Goal: Task Accomplishment & Management: Complete application form

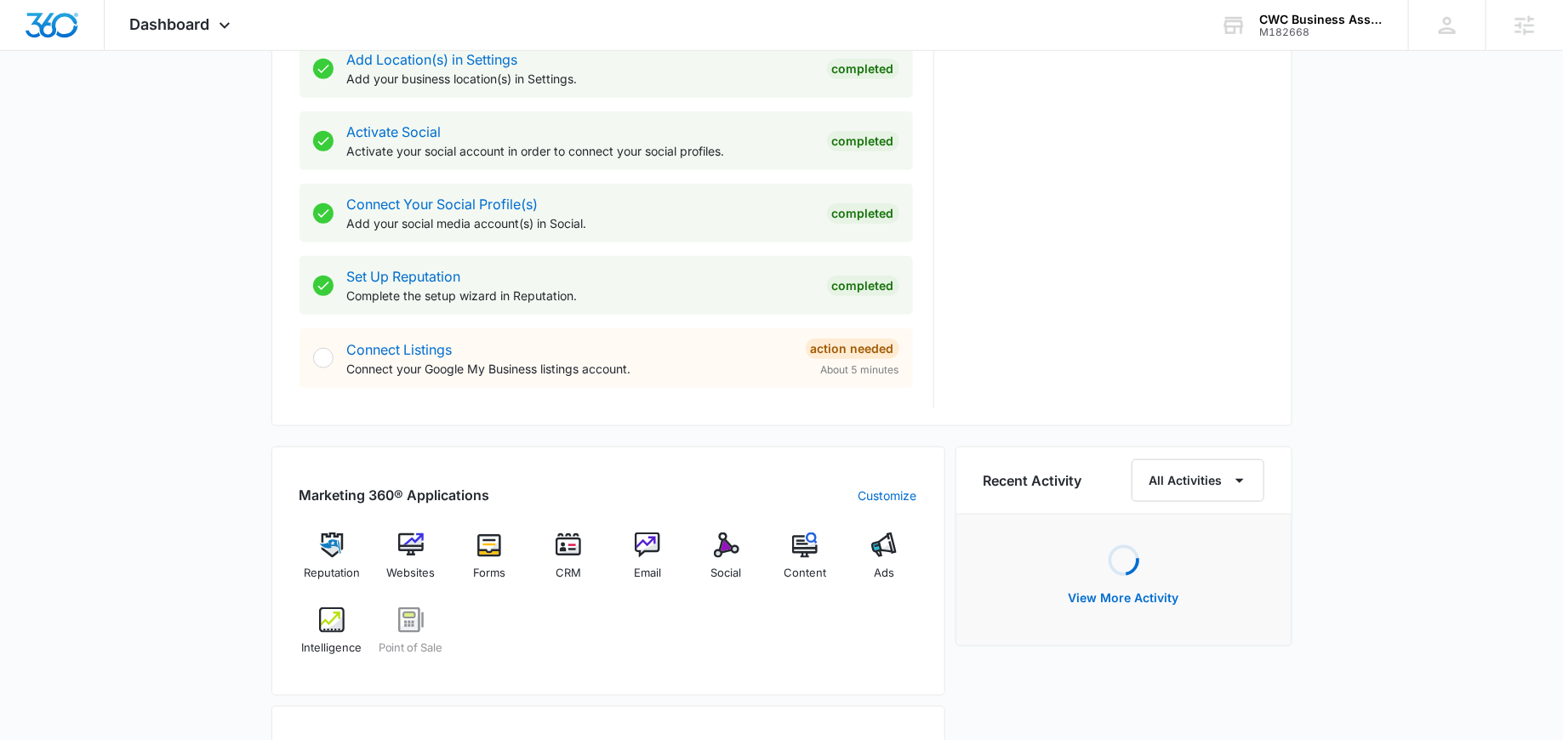
scroll to position [624, 0]
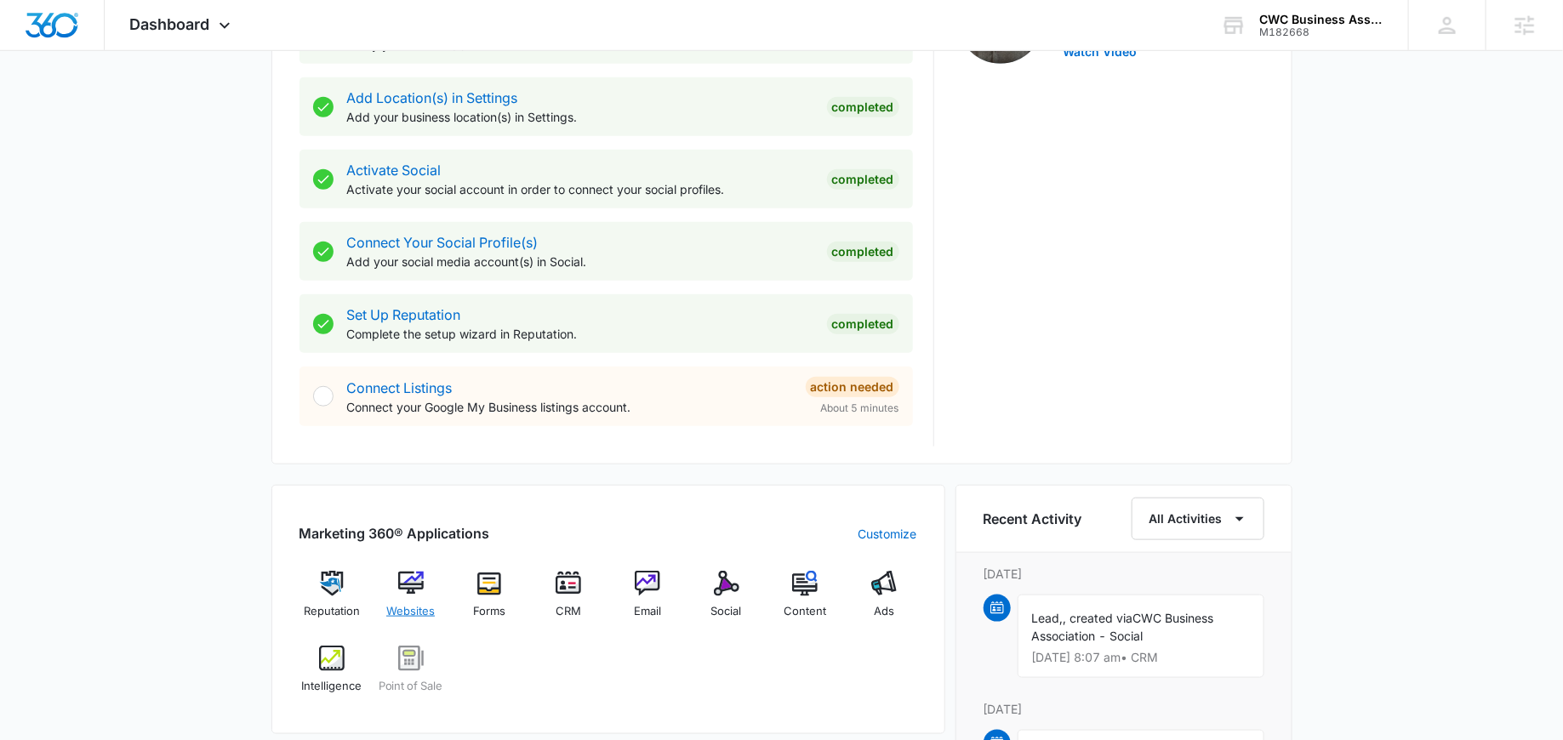
click at [414, 585] on img at bounding box center [411, 584] width 26 height 26
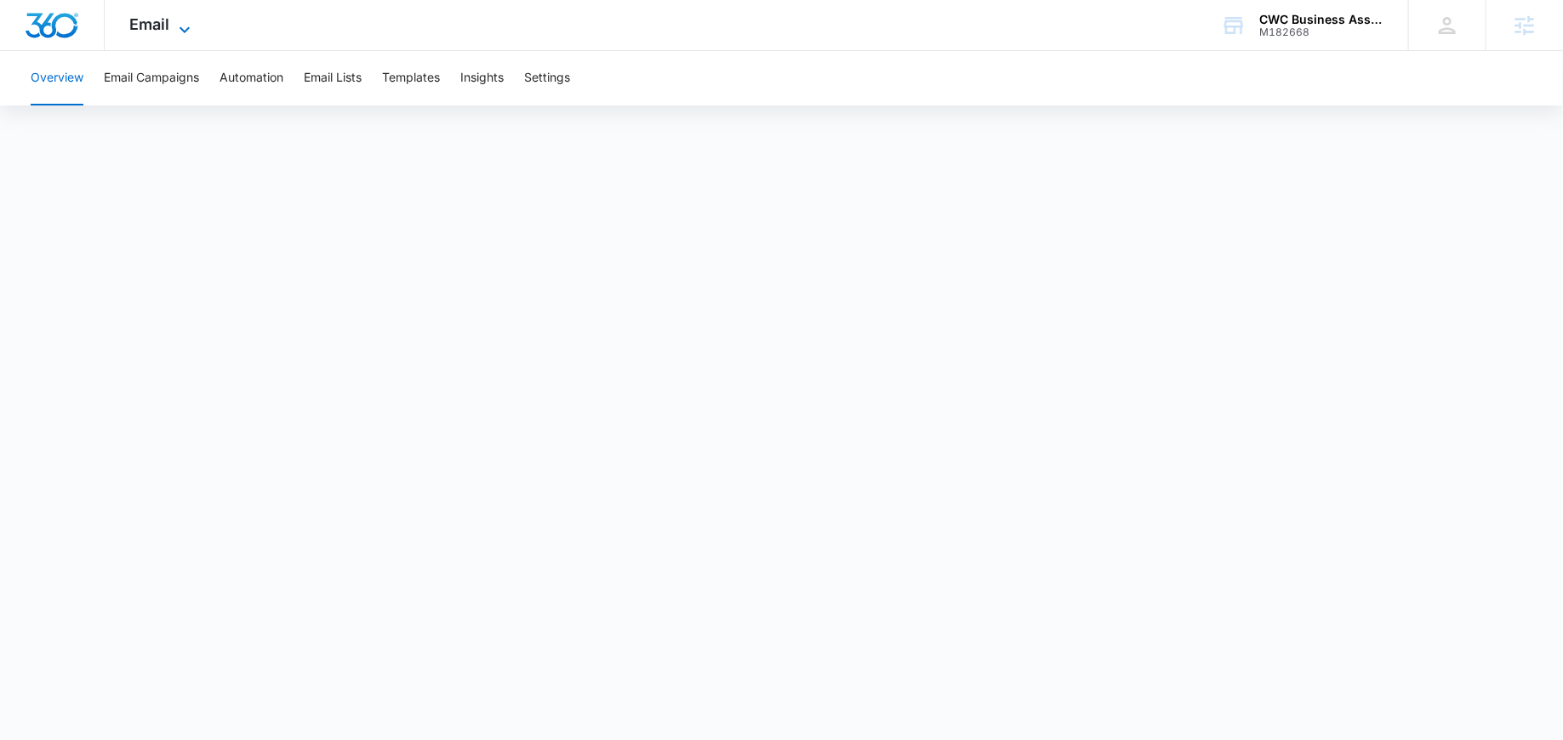
click at [145, 20] on span "Email" at bounding box center [150, 24] width 40 height 18
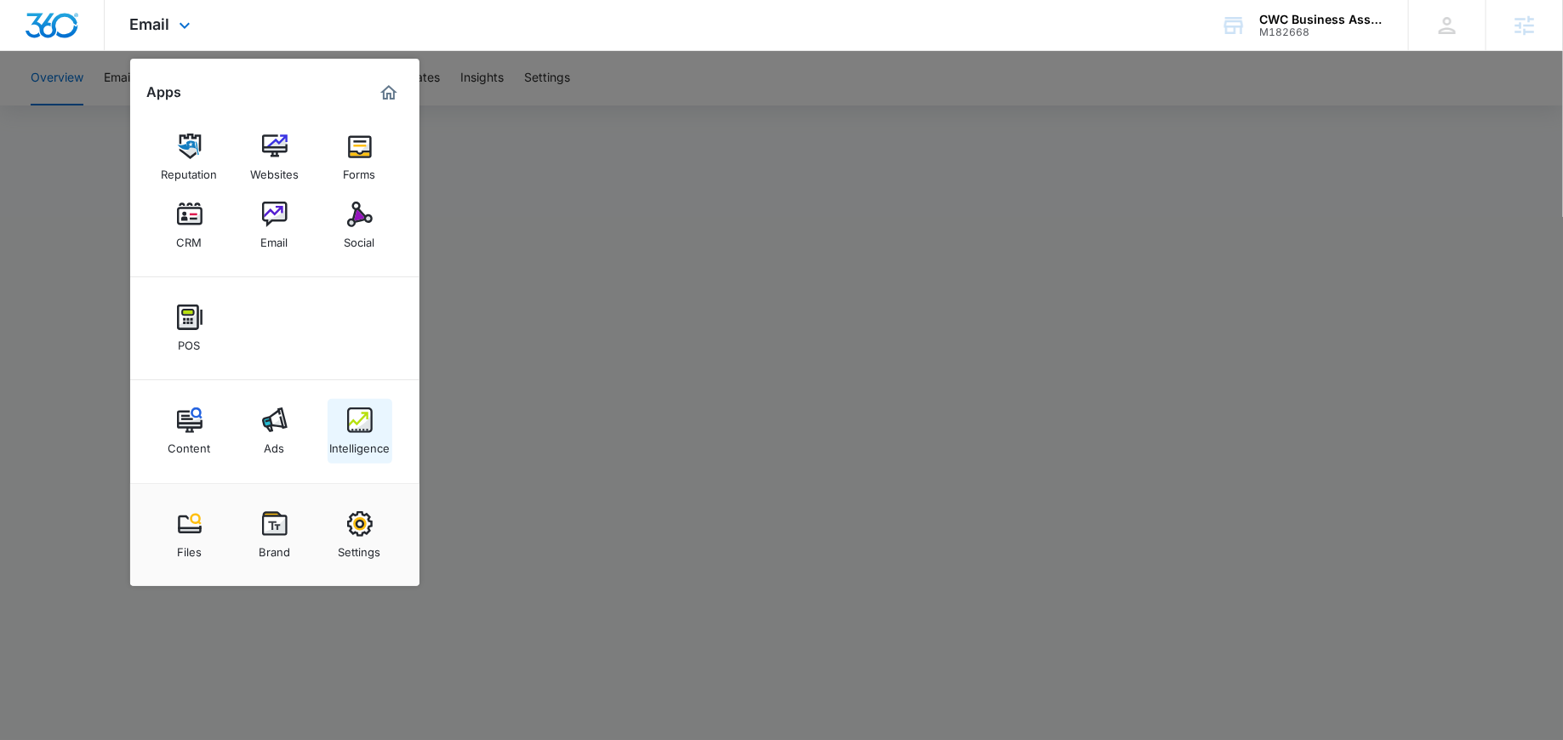
click at [350, 423] on img at bounding box center [360, 421] width 26 height 26
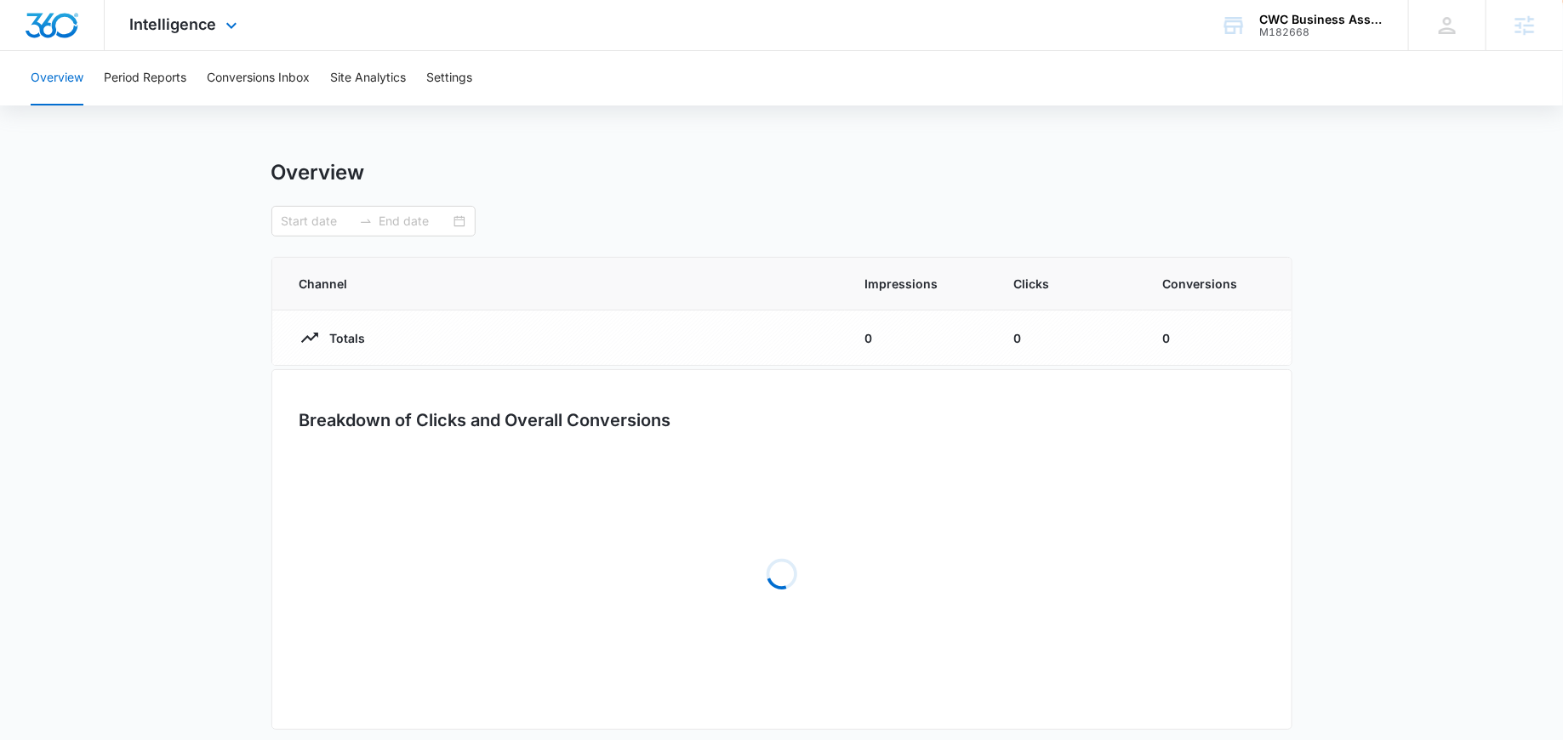
type input "06/04/2025"
type input "09/02/2025"
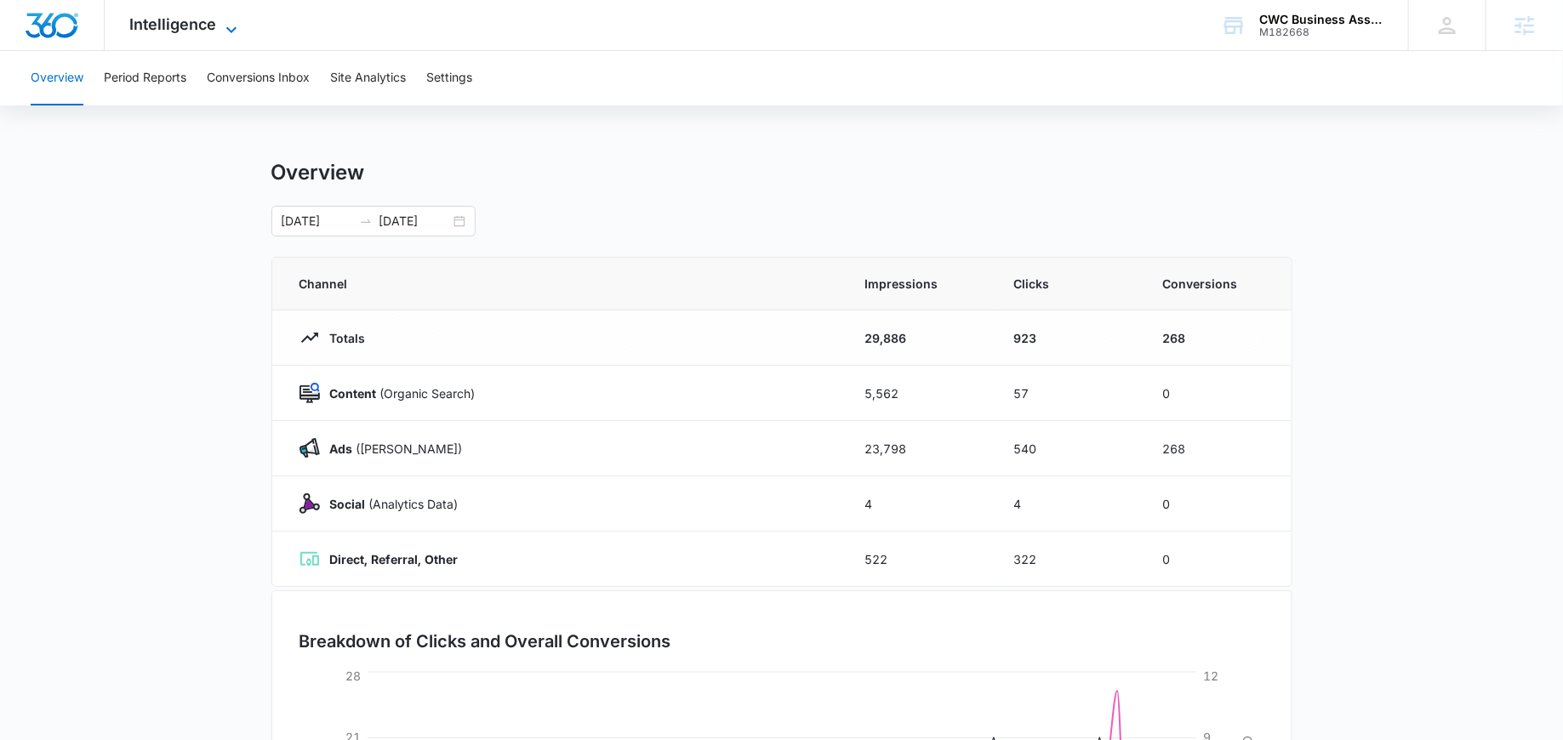
click at [206, 16] on span "Intelligence" at bounding box center [173, 24] width 87 height 18
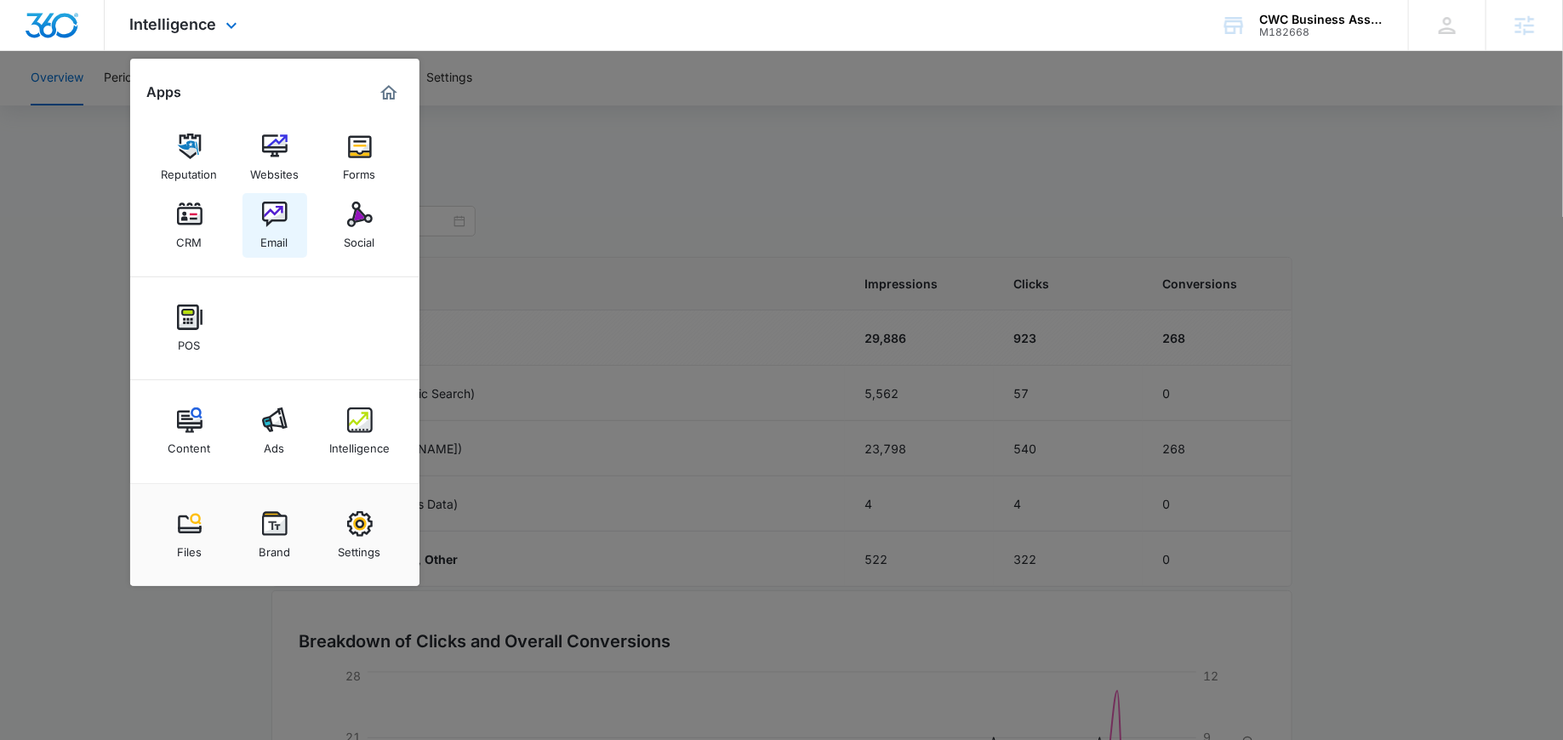
click at [272, 235] on div "Email" at bounding box center [274, 238] width 27 height 22
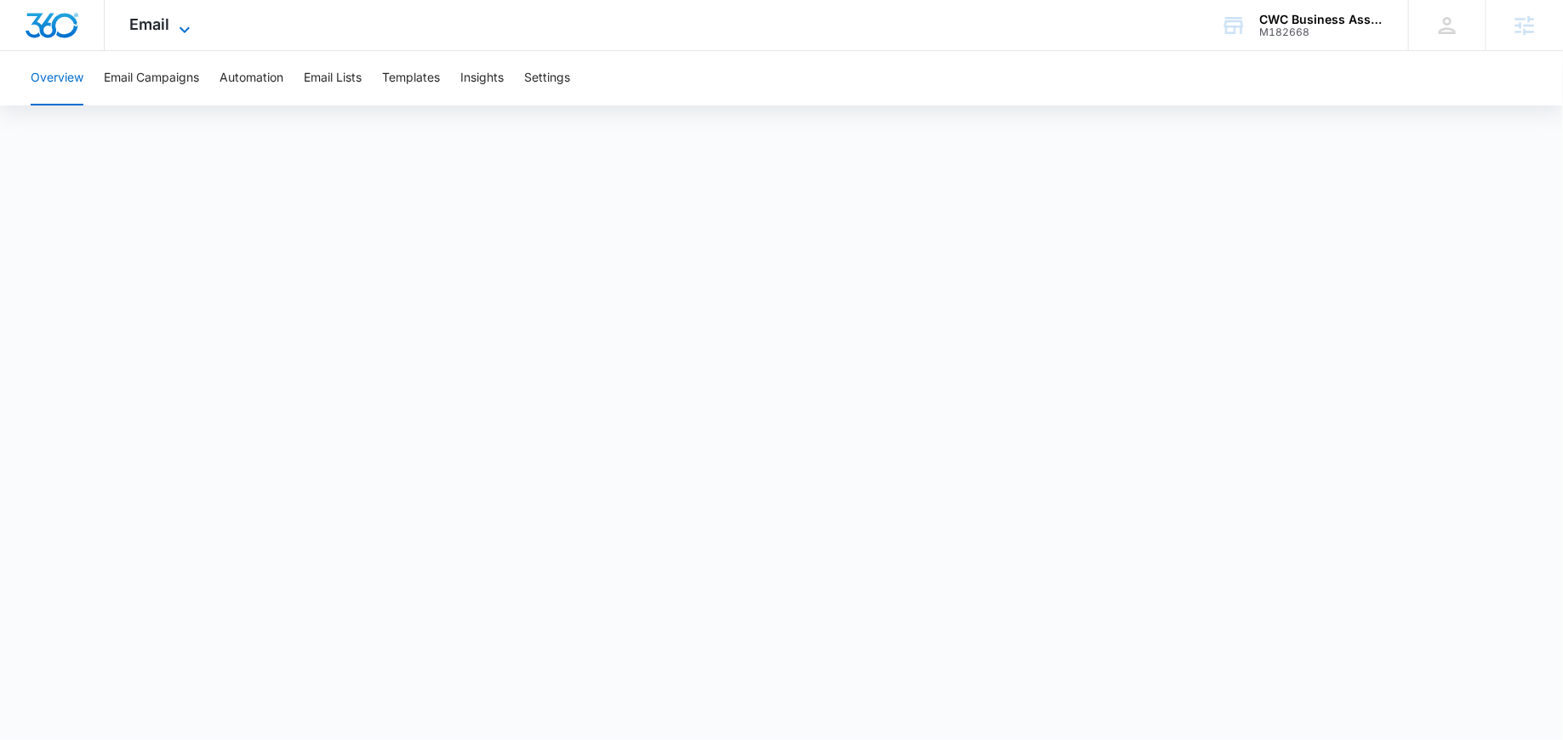
click at [175, 28] on icon at bounding box center [184, 30] width 20 height 20
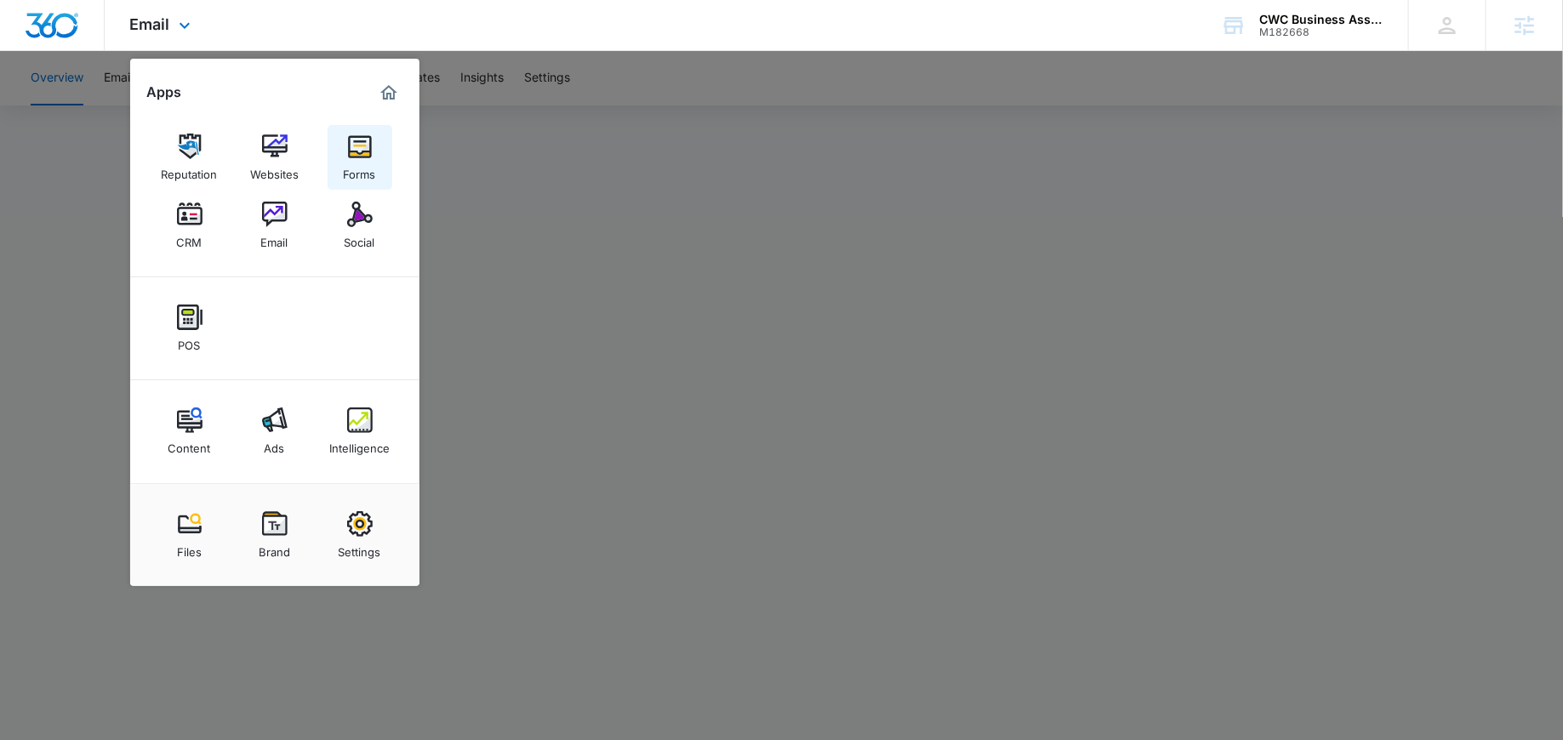
click at [354, 148] on img at bounding box center [360, 147] width 26 height 26
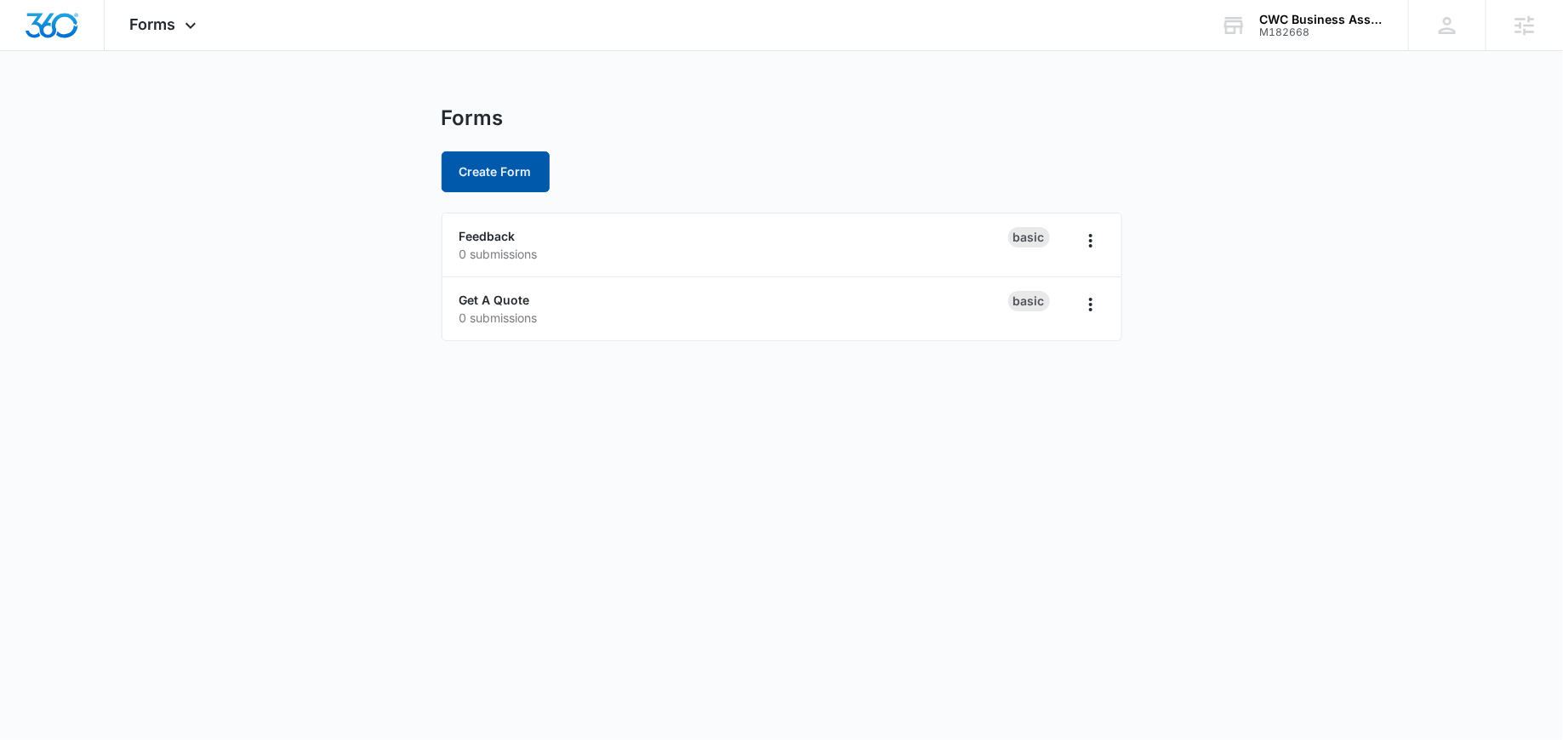
click at [516, 163] on button "Create Form" at bounding box center [496, 171] width 108 height 41
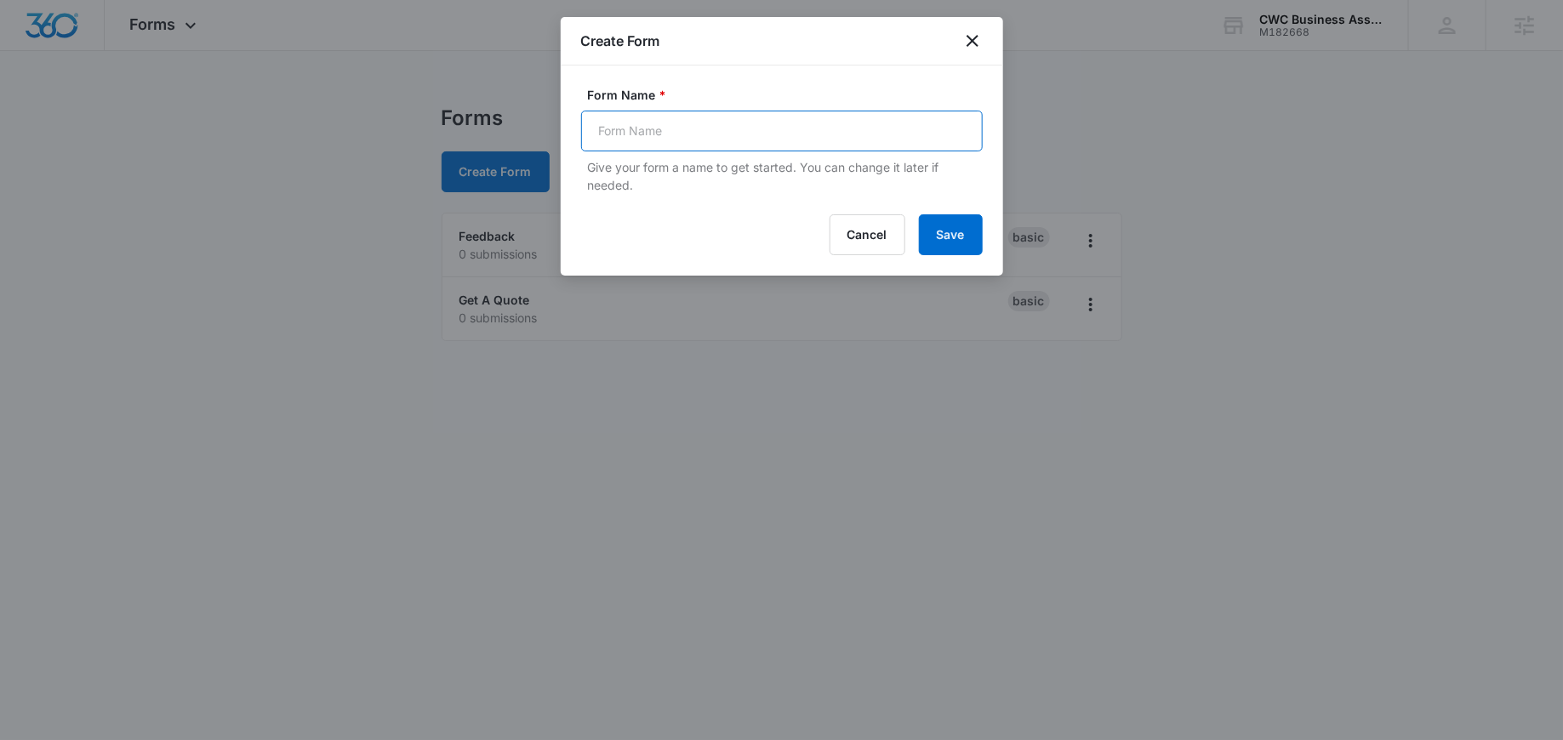
click at [674, 124] on input "Form Name *" at bounding box center [782, 131] width 402 height 41
type input "Vendors"
click at [948, 244] on button "Save" at bounding box center [951, 234] width 64 height 41
drag, startPoint x: 869, startPoint y: 36, endPoint x: 869, endPoint y: 67, distance: 31.5
click at [869, 67] on div "Create Form Form Name * Vendors Give your form a name to get started. You can c…" at bounding box center [782, 146] width 442 height 259
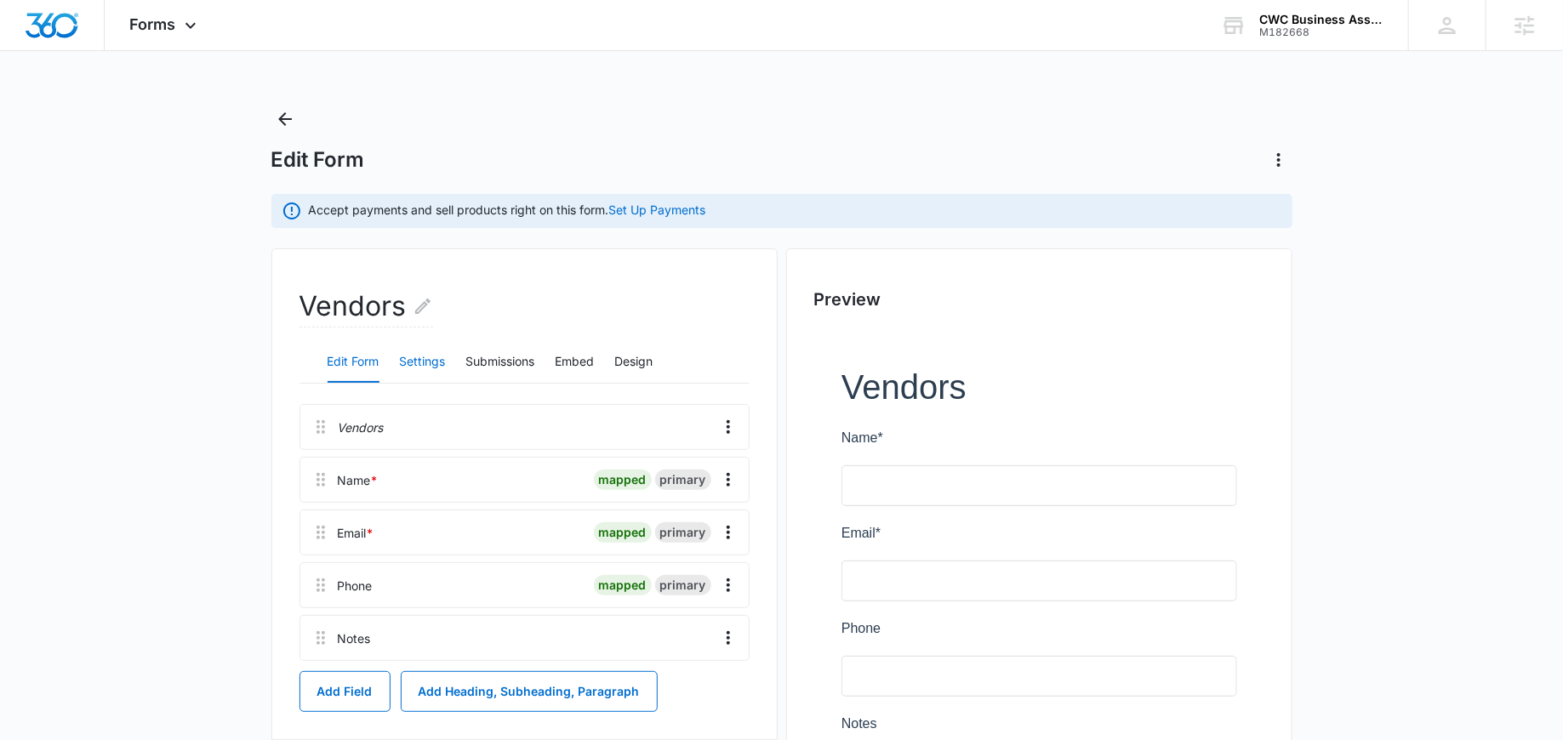
click at [428, 362] on button "Settings" at bounding box center [423, 362] width 46 height 41
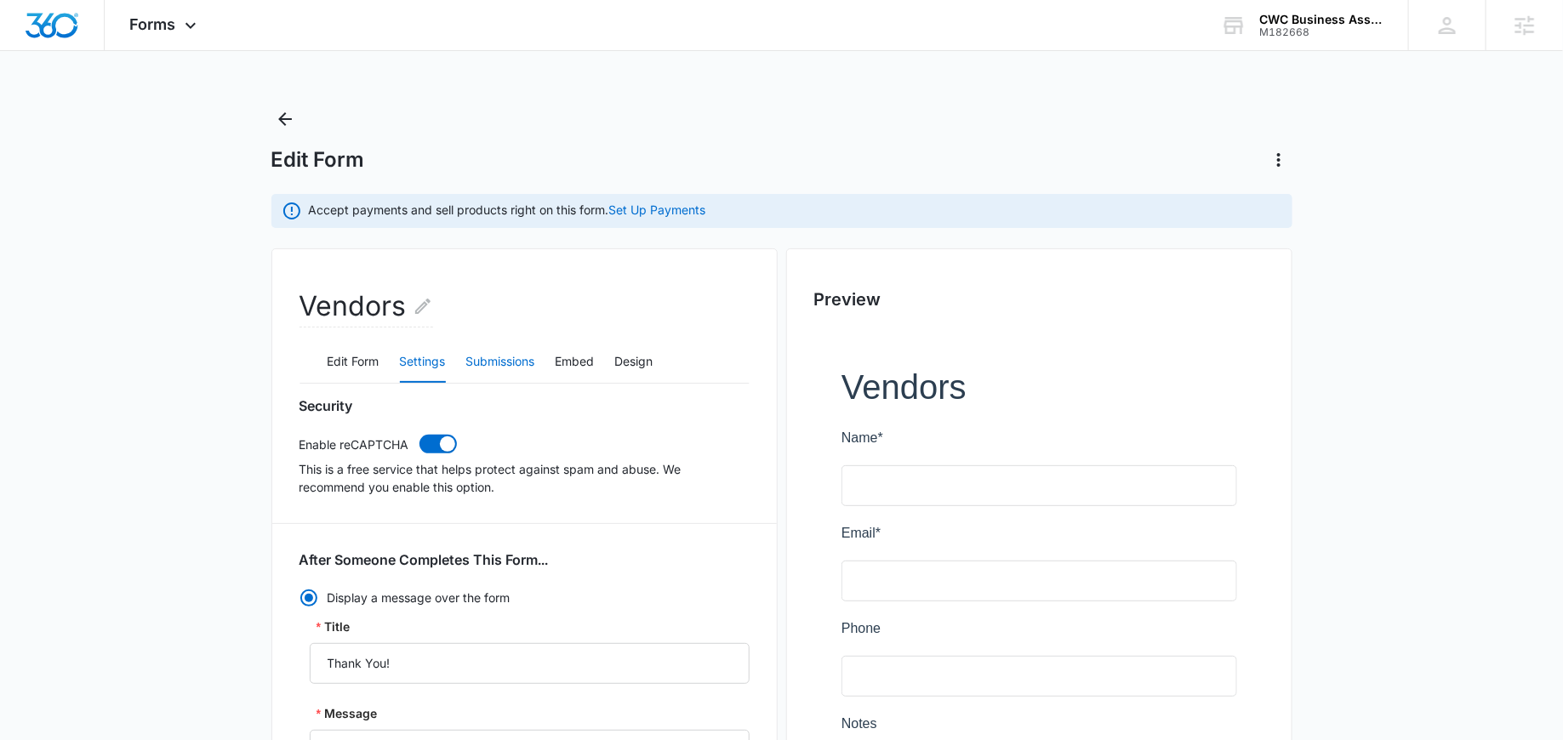
click at [498, 357] on button "Submissions" at bounding box center [500, 362] width 69 height 41
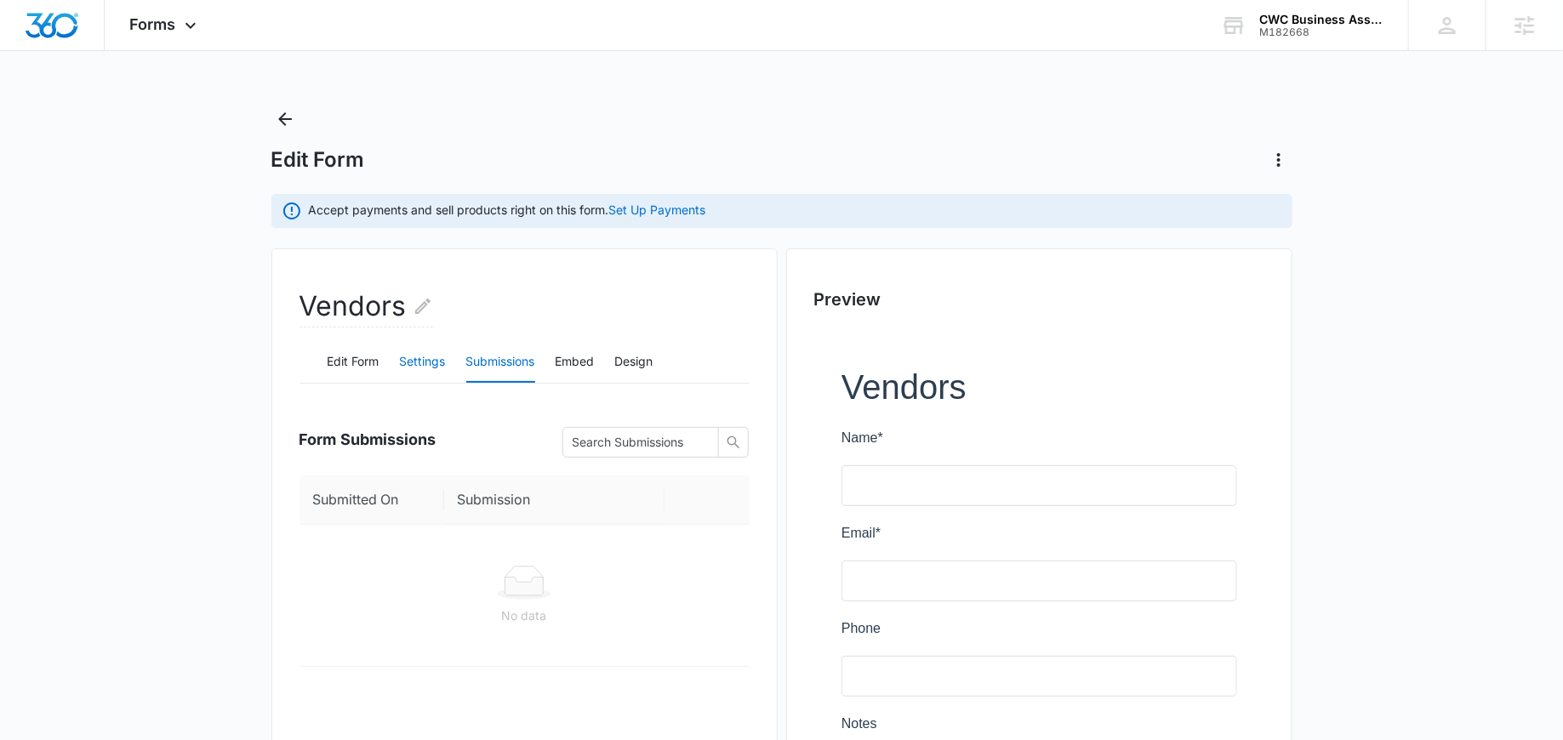
click at [428, 365] on button "Settings" at bounding box center [423, 362] width 46 height 41
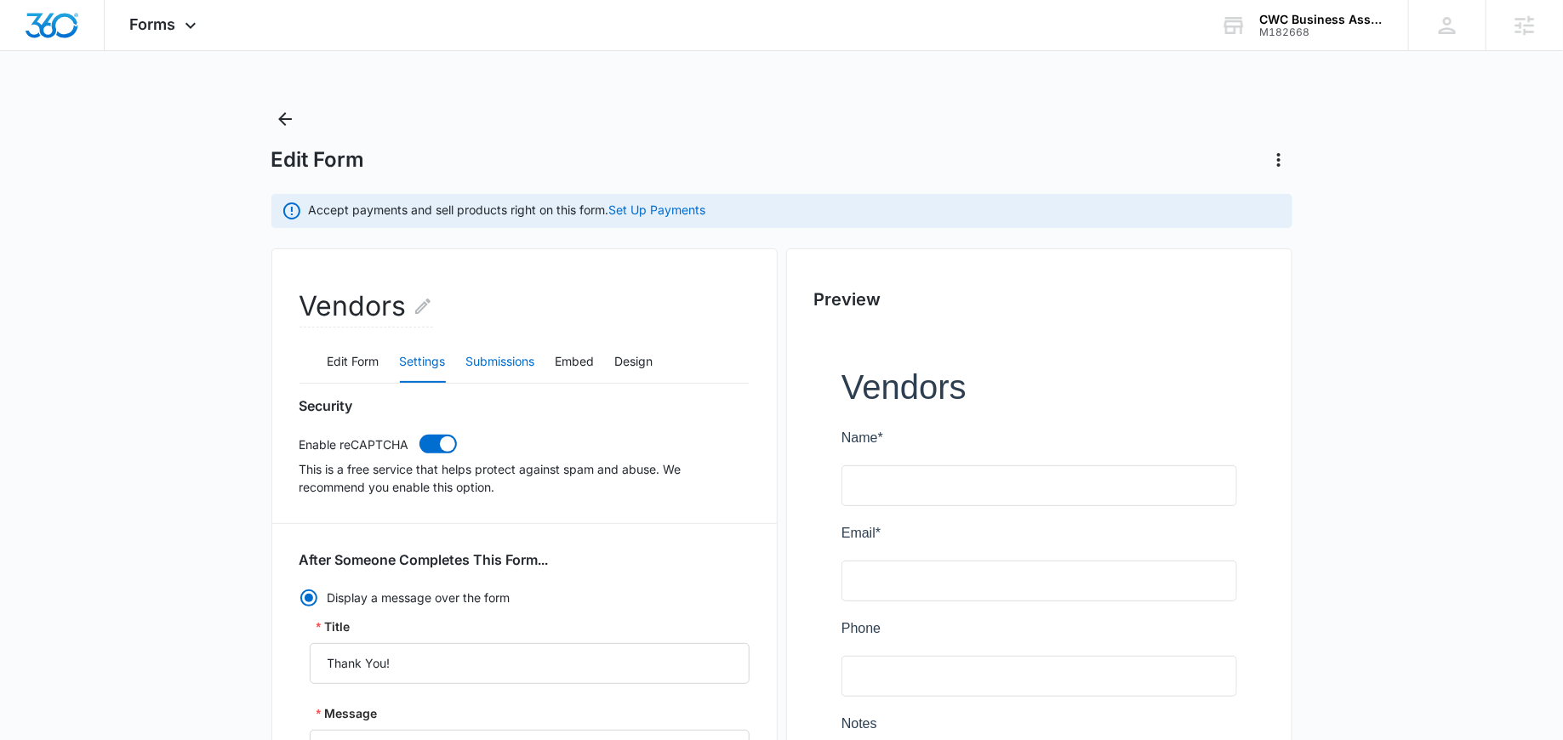
click at [494, 356] on button "Submissions" at bounding box center [500, 362] width 69 height 41
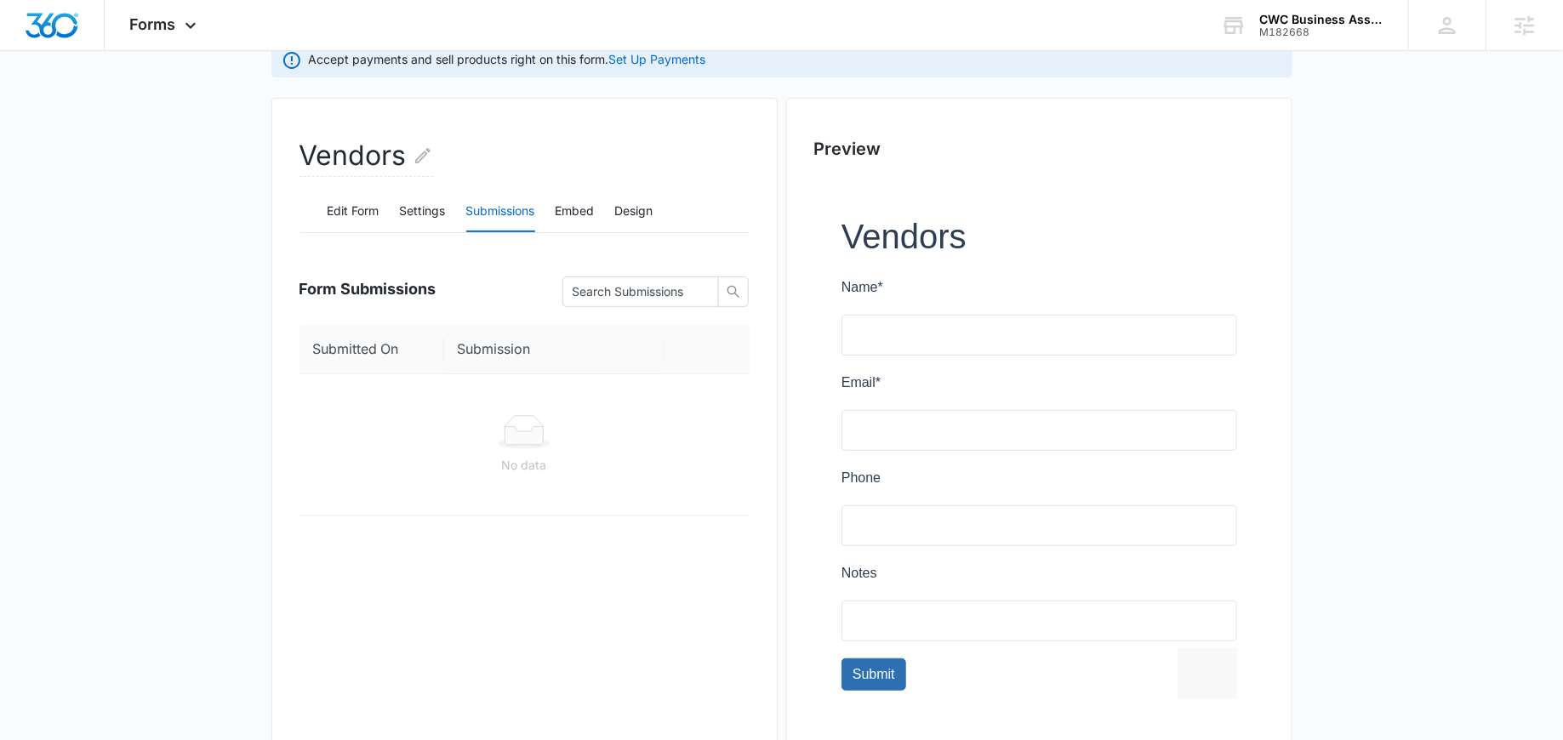
scroll to position [214, 0]
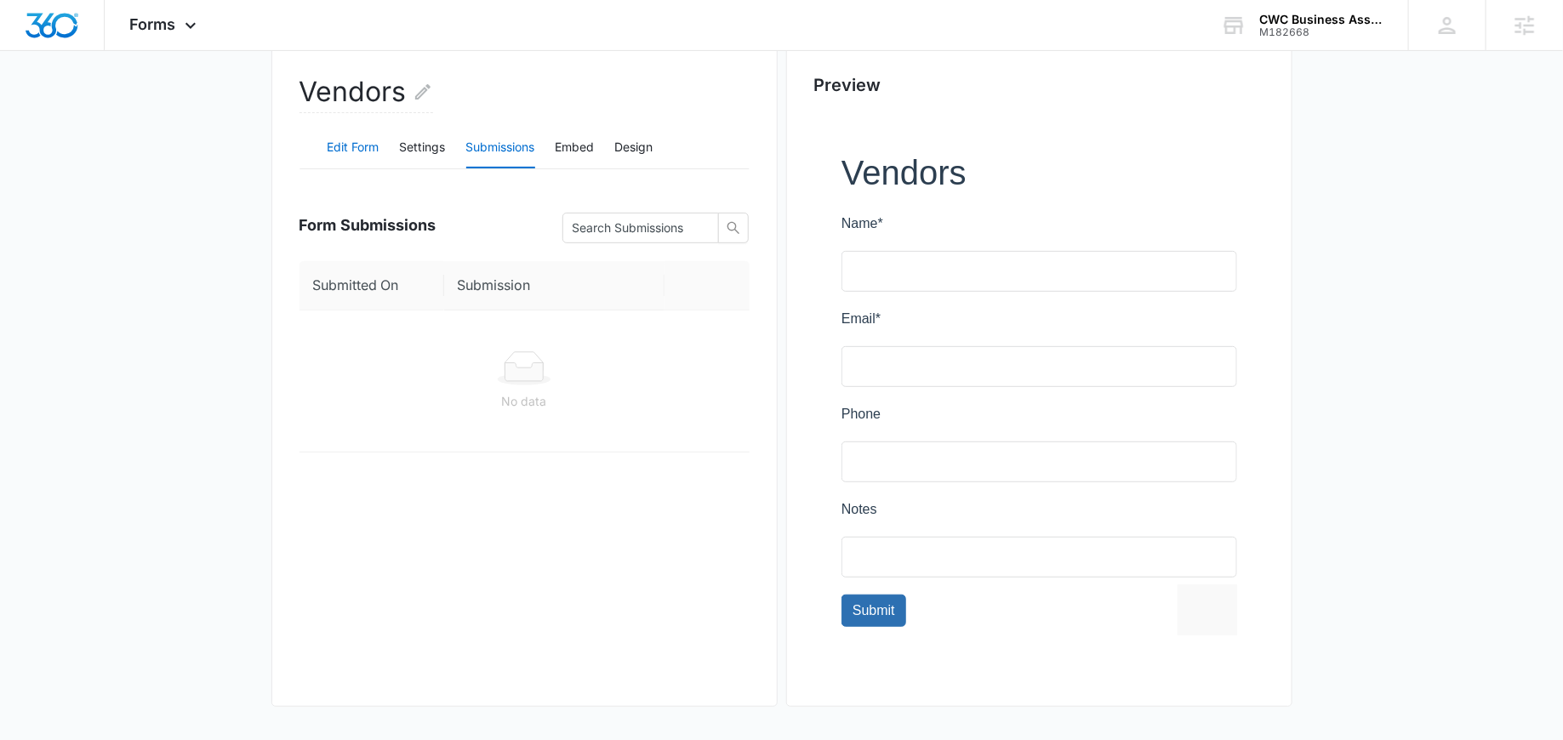
click at [367, 145] on button "Edit Form" at bounding box center [354, 148] width 52 height 41
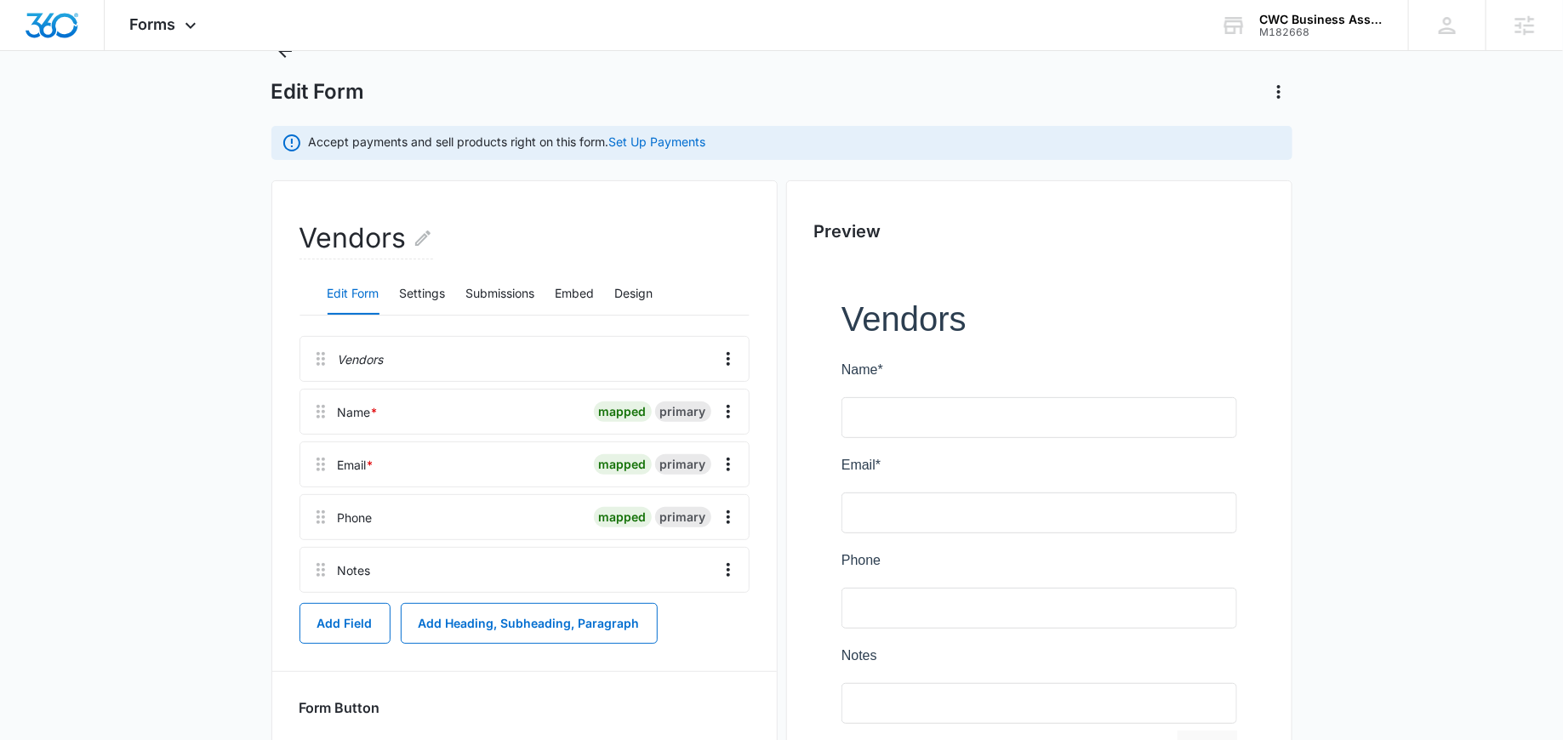
scroll to position [0, 0]
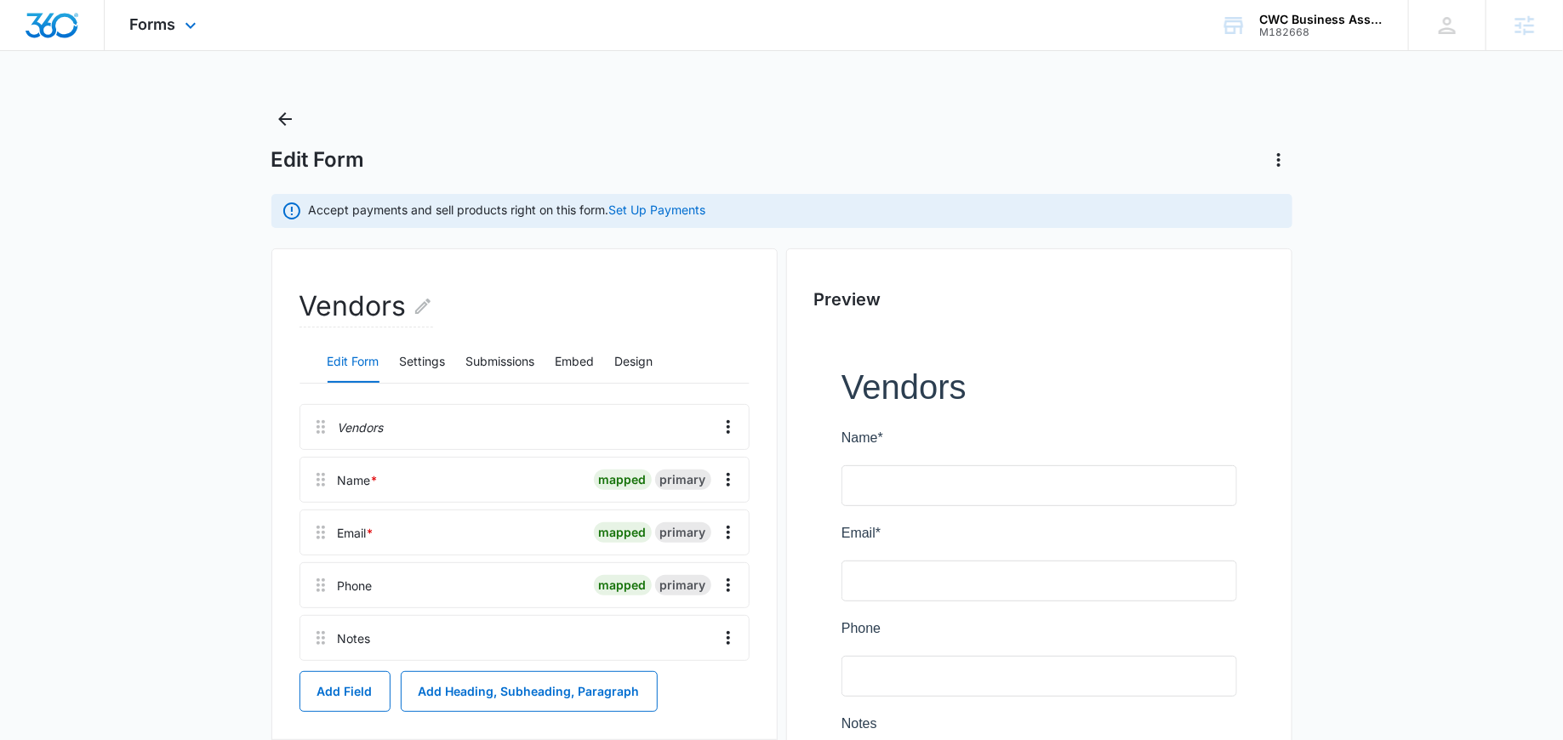
click at [154, 37] on div "Forms Apps Reputation Websites Forms CRM Email Social POS Content Ads Intellige…" at bounding box center [166, 25] width 122 height 50
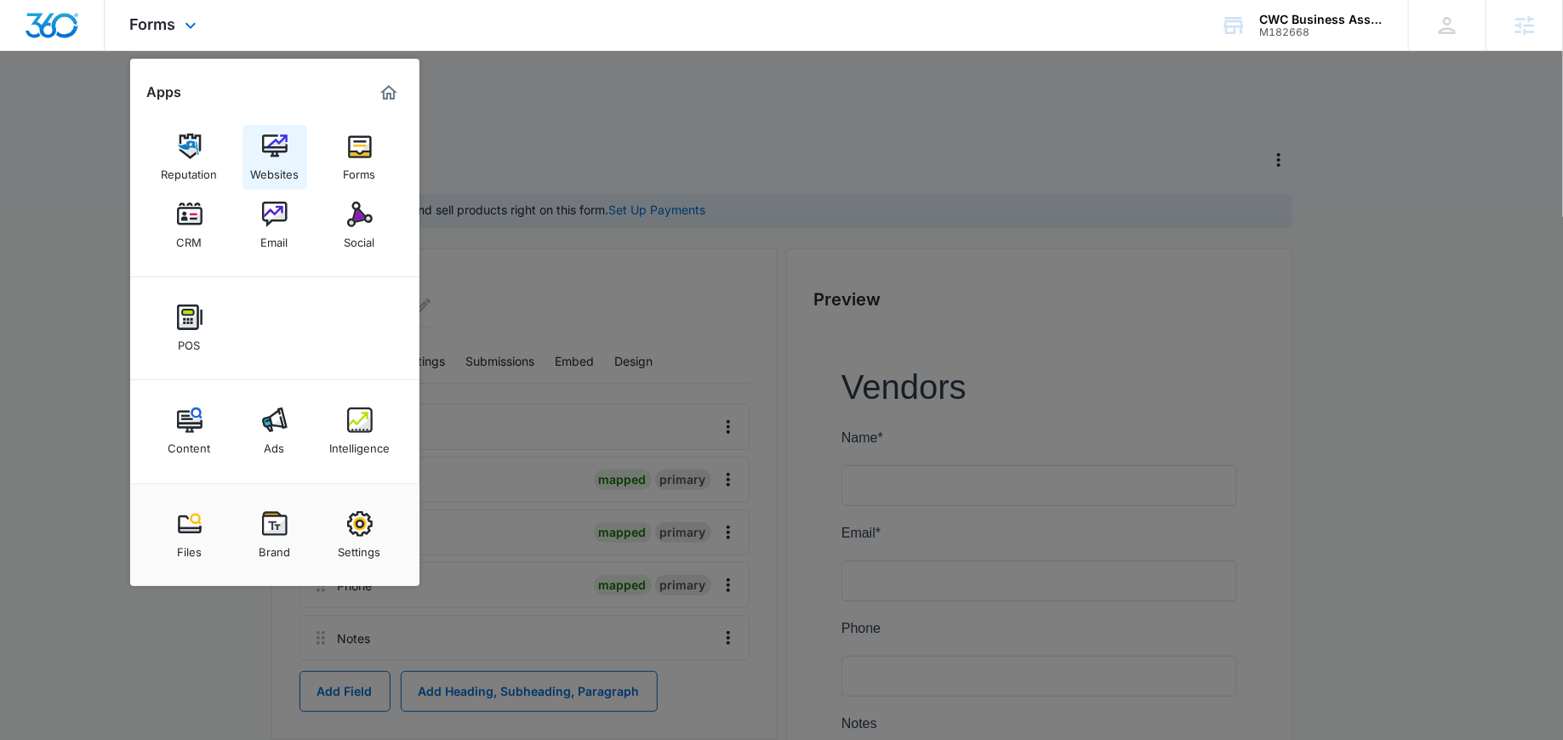
click at [266, 142] on img at bounding box center [275, 147] width 26 height 26
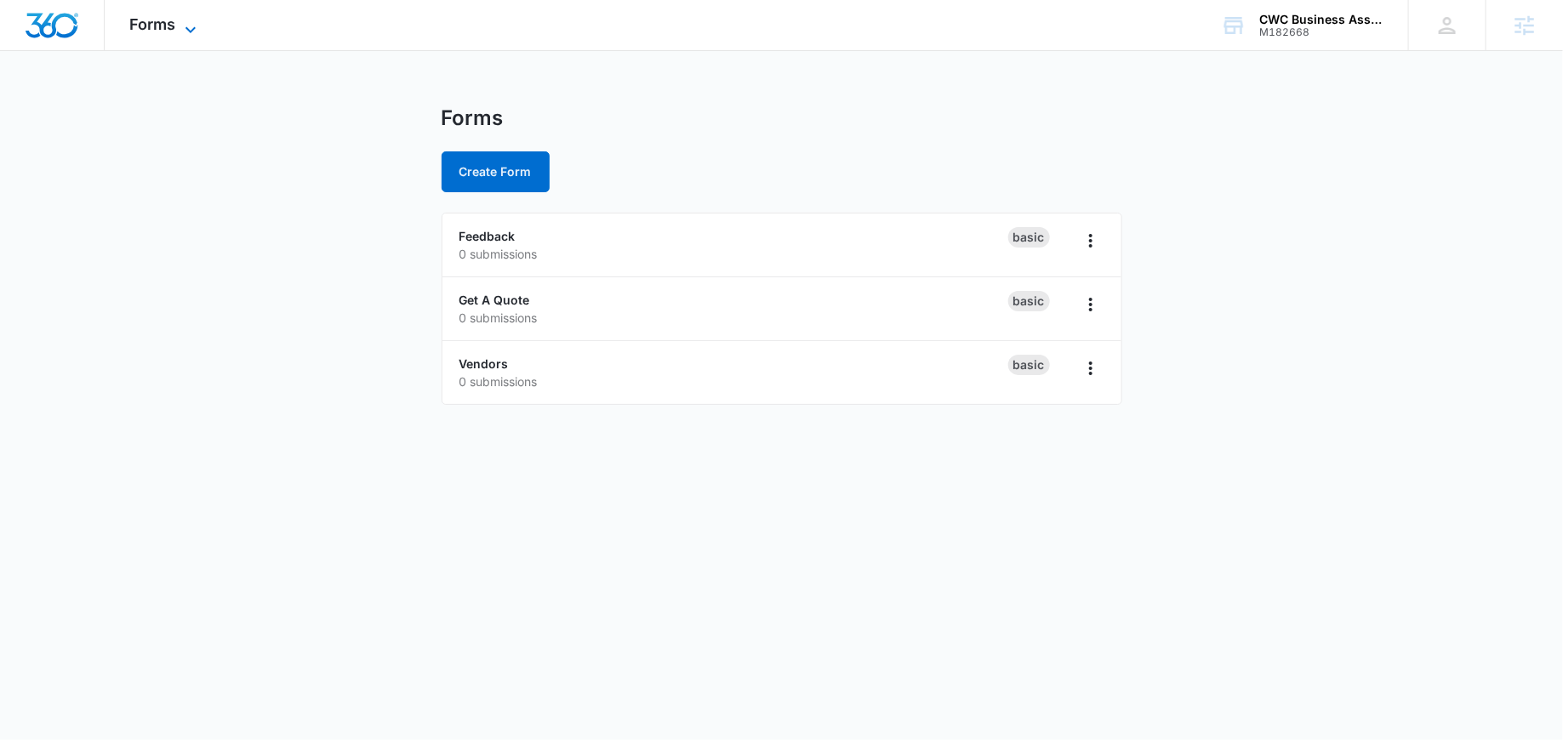
click at [156, 25] on span "Forms" at bounding box center [153, 24] width 46 height 18
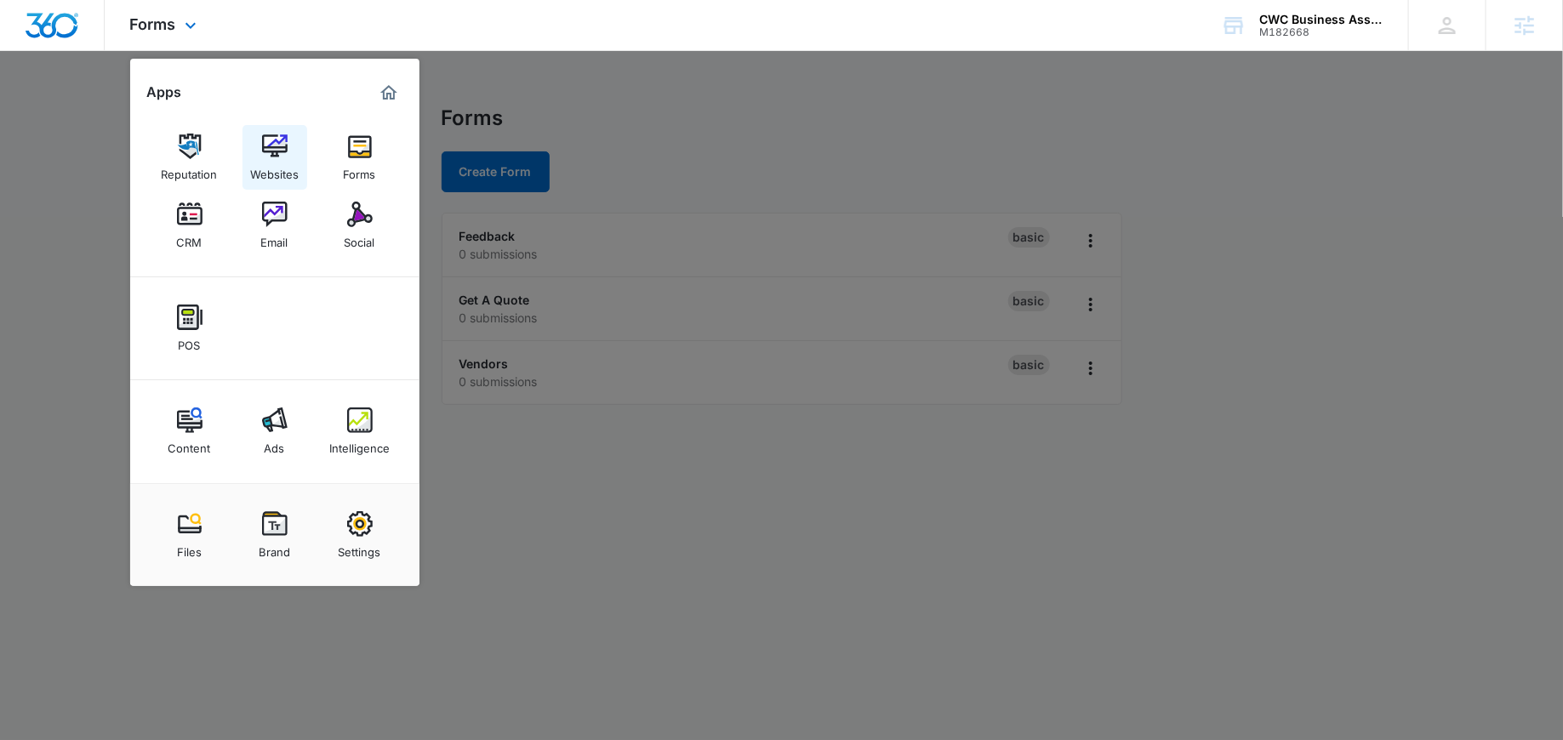
click at [260, 142] on link "Websites" at bounding box center [274, 157] width 65 height 65
